Goal: Task Accomplishment & Management: Manage account settings

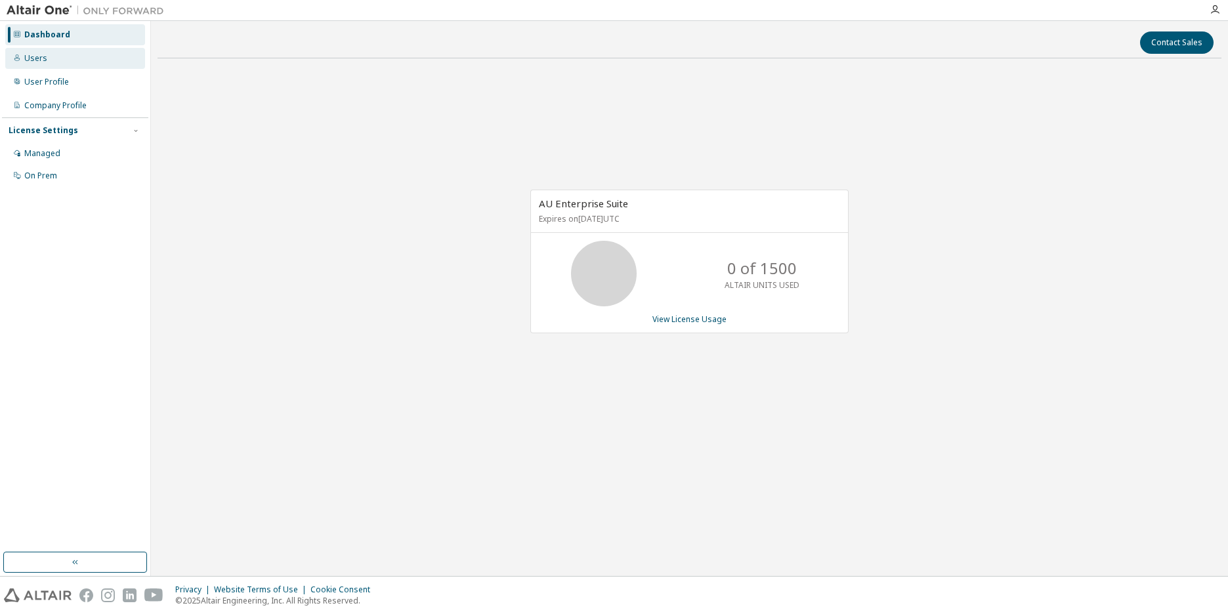
click at [37, 53] on div "Users" at bounding box center [35, 58] width 23 height 10
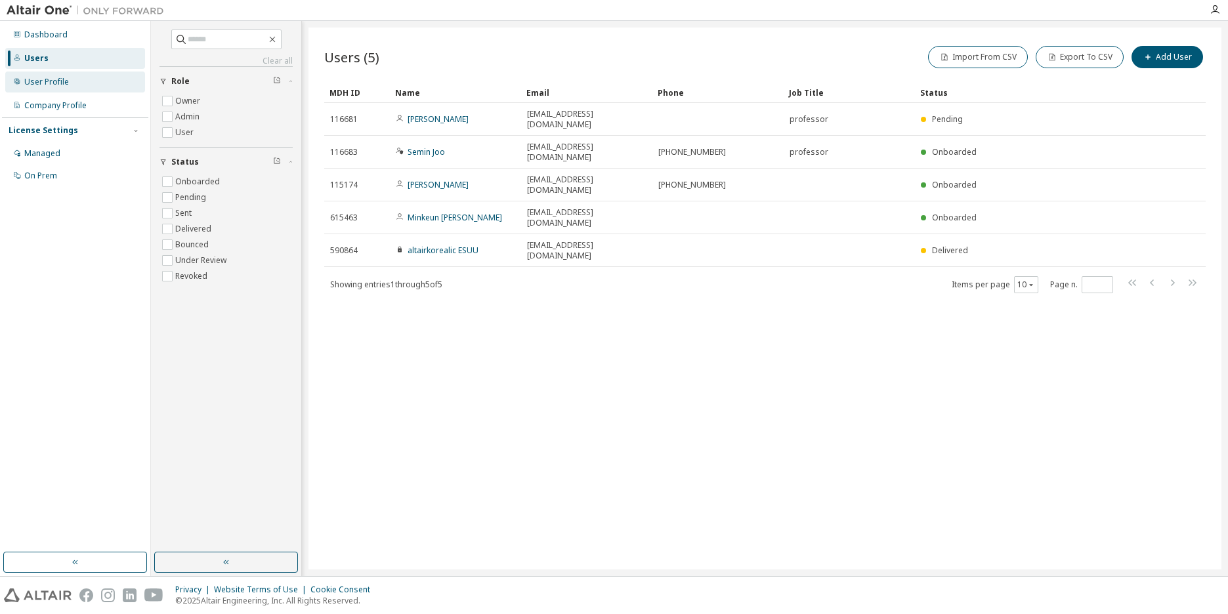
click at [24, 81] on div "User Profile" at bounding box center [46, 82] width 45 height 10
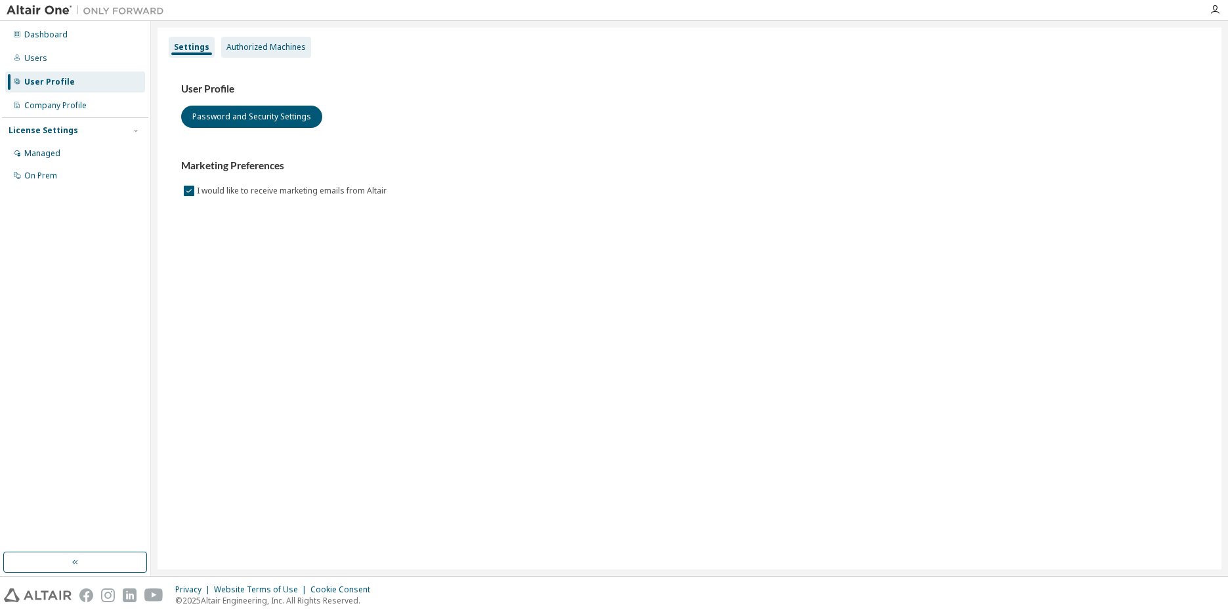
click at [264, 49] on div "Authorized Machines" at bounding box center [265, 47] width 79 height 10
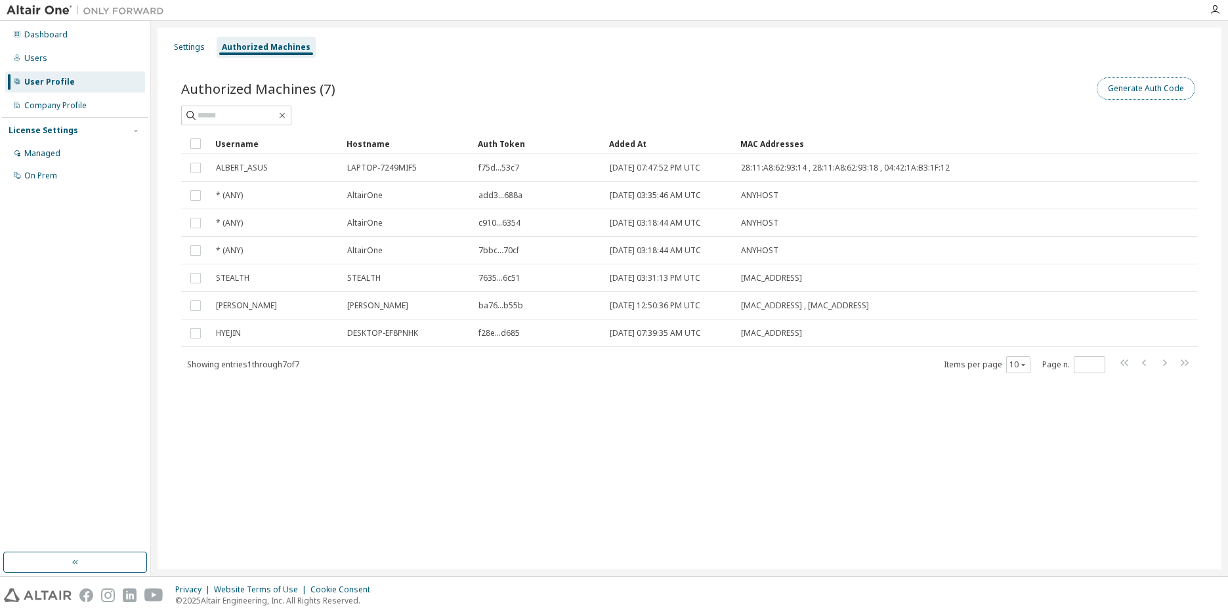
click at [1125, 87] on button "Generate Auth Code" at bounding box center [1145, 88] width 98 height 22
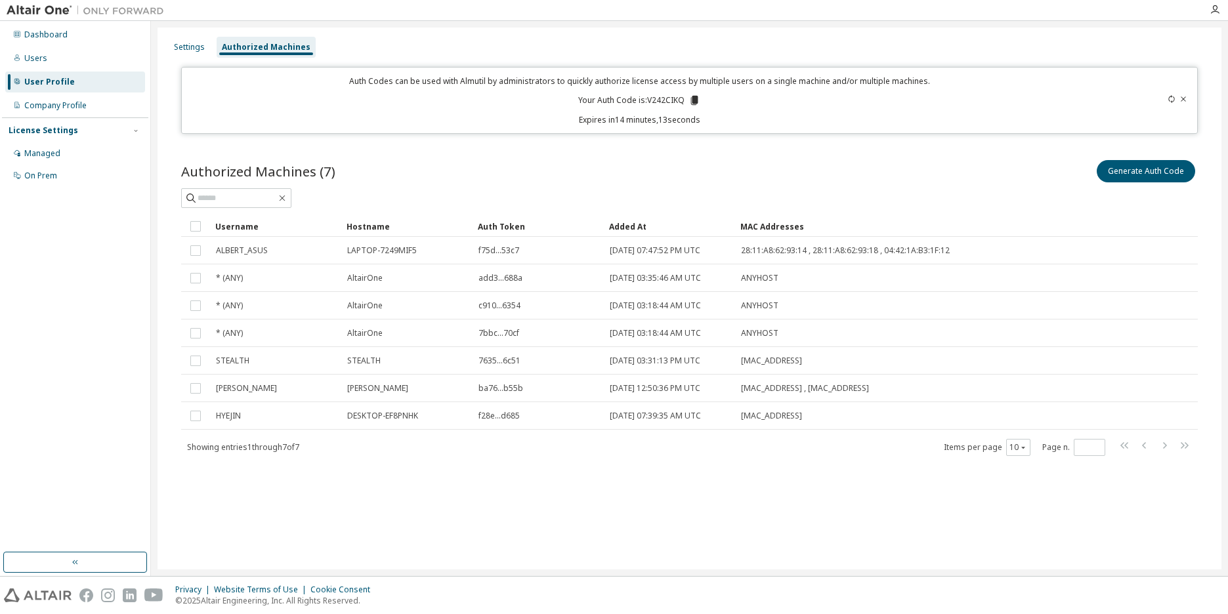
click at [50, 83] on div "User Profile" at bounding box center [49, 82] width 51 height 10
click at [182, 42] on div "Settings" at bounding box center [189, 47] width 31 height 10
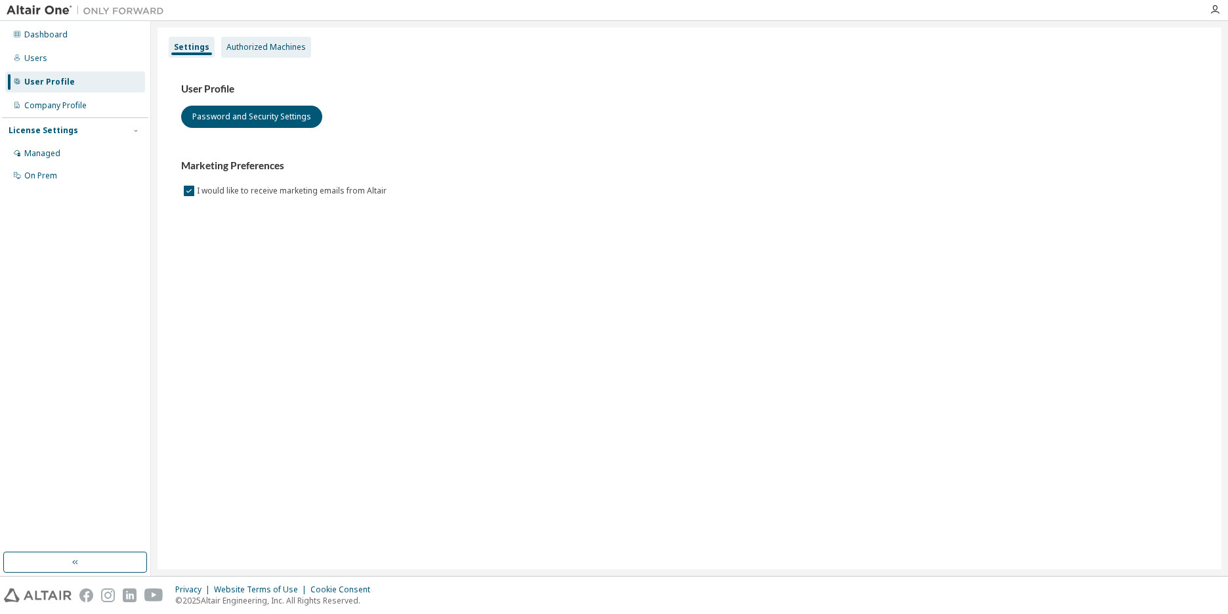
click at [248, 47] on div "Authorized Machines" at bounding box center [265, 47] width 79 height 10
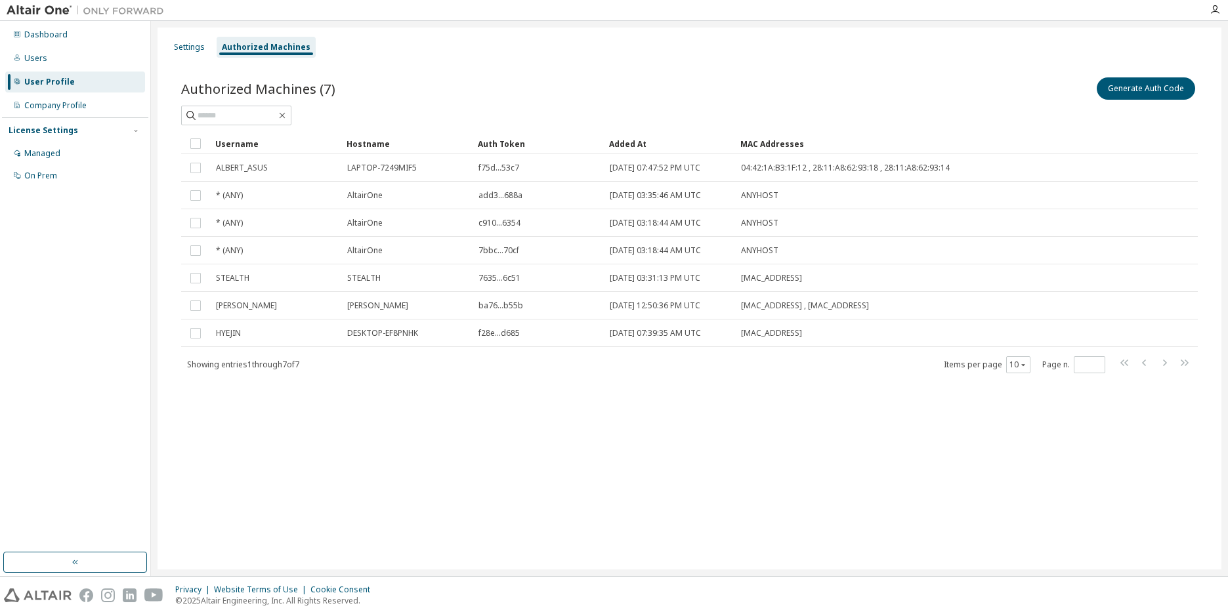
click at [70, 82] on div "User Profile" at bounding box center [49, 82] width 51 height 10
click at [190, 47] on div "Settings" at bounding box center [189, 47] width 31 height 10
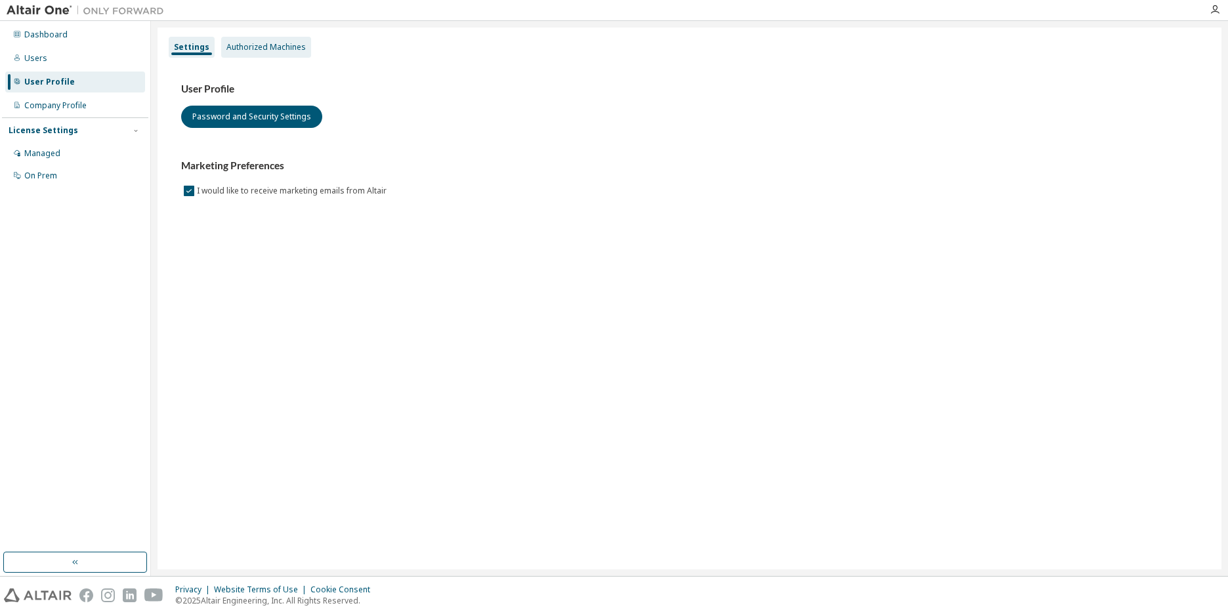
click at [261, 43] on div "Authorized Machines" at bounding box center [265, 47] width 79 height 10
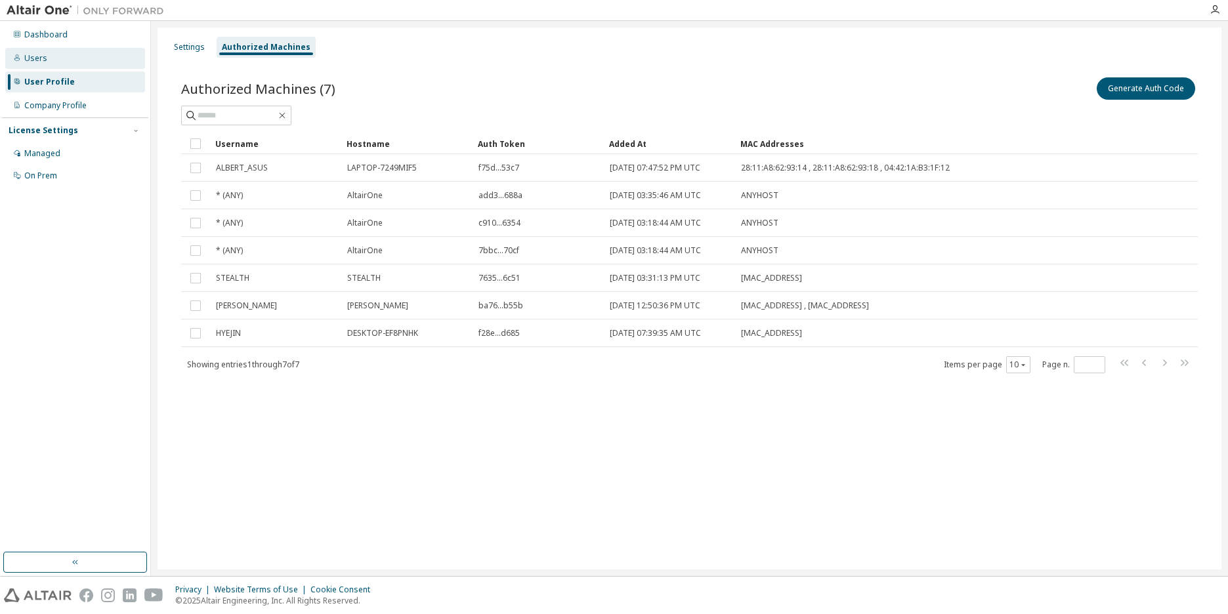
click at [33, 60] on div "Users" at bounding box center [35, 58] width 23 height 10
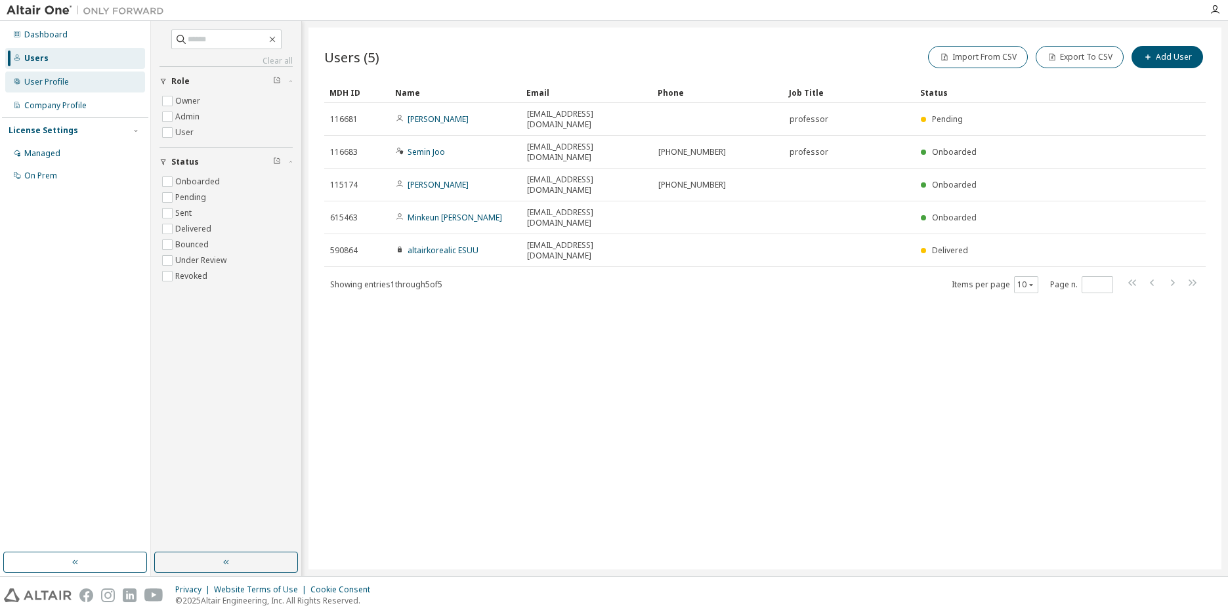
click at [35, 78] on div "User Profile" at bounding box center [46, 82] width 45 height 10
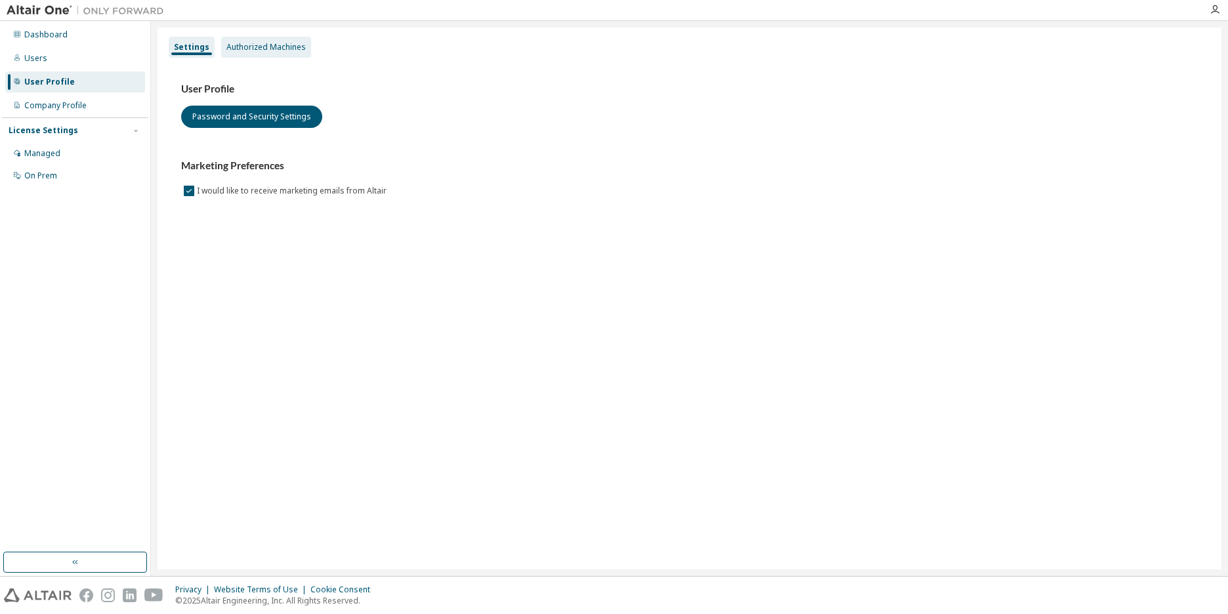
click at [289, 47] on div "Authorized Machines" at bounding box center [265, 47] width 79 height 10
